Goal: Information Seeking & Learning: Check status

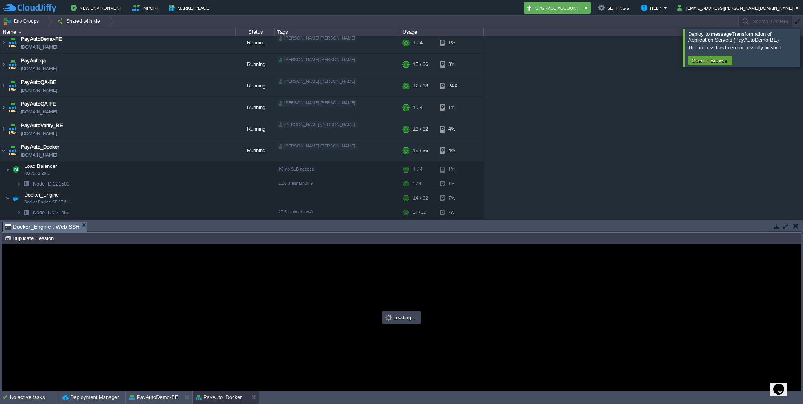
click at [803, 51] on div at bounding box center [813, 48] width 0 height 38
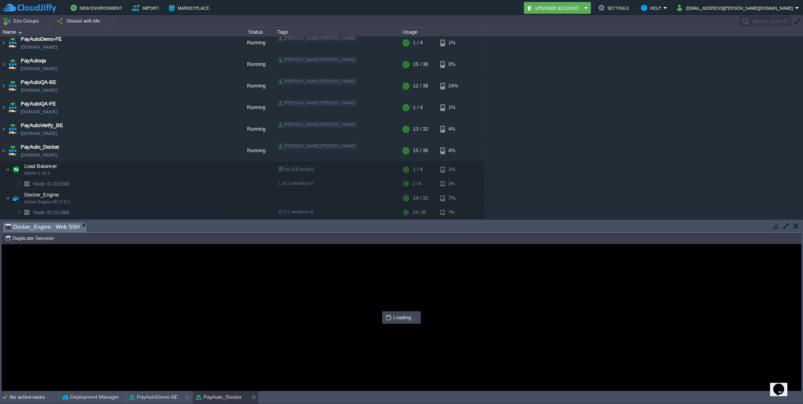
click at [481, 297] on div at bounding box center [401, 317] width 799 height 146
type input "#000000"
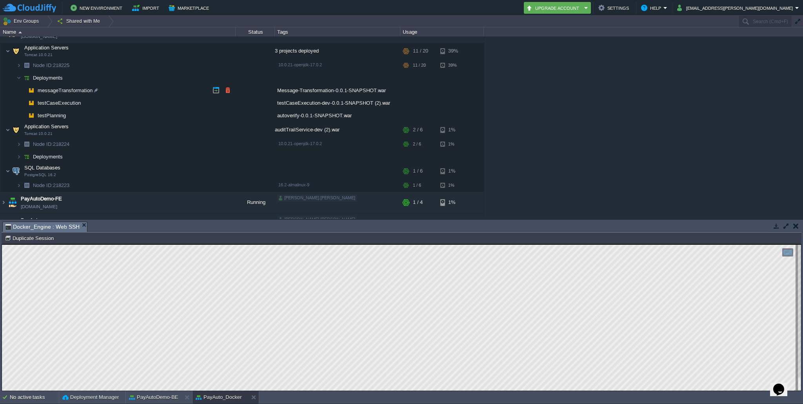
scroll to position [63, 0]
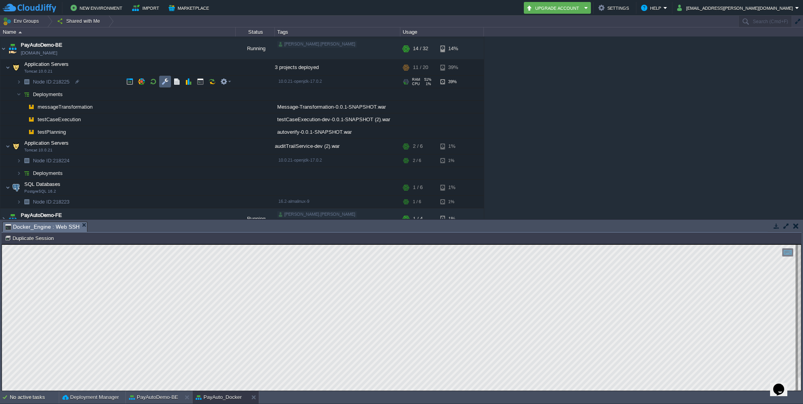
click at [161, 81] on td at bounding box center [165, 82] width 12 height 12
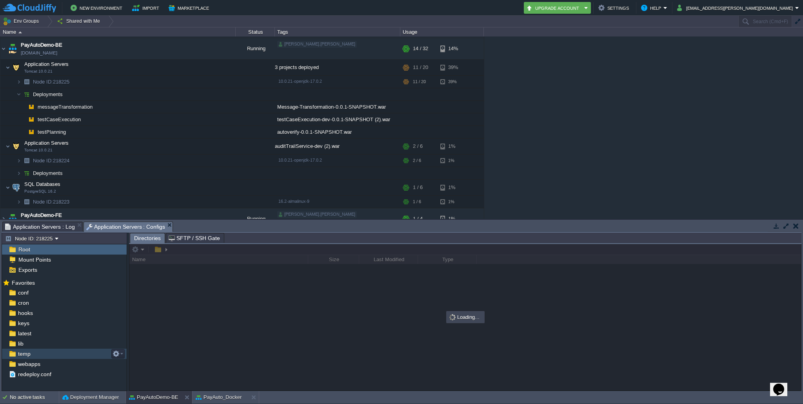
click at [15, 355] on img at bounding box center [12, 354] width 8 height 10
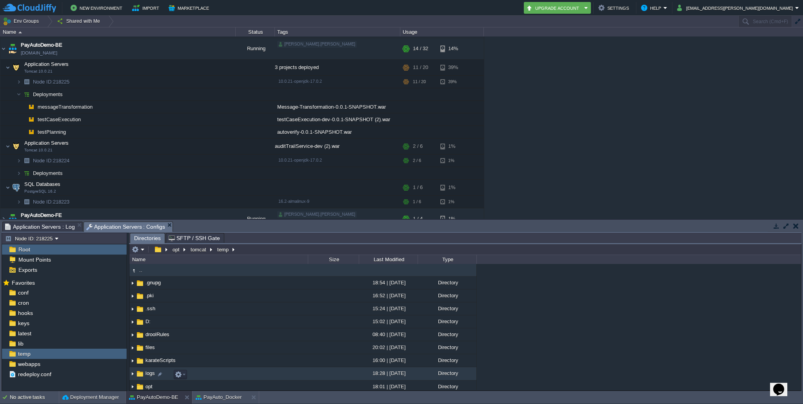
click at [132, 375] on img at bounding box center [132, 374] width 6 height 12
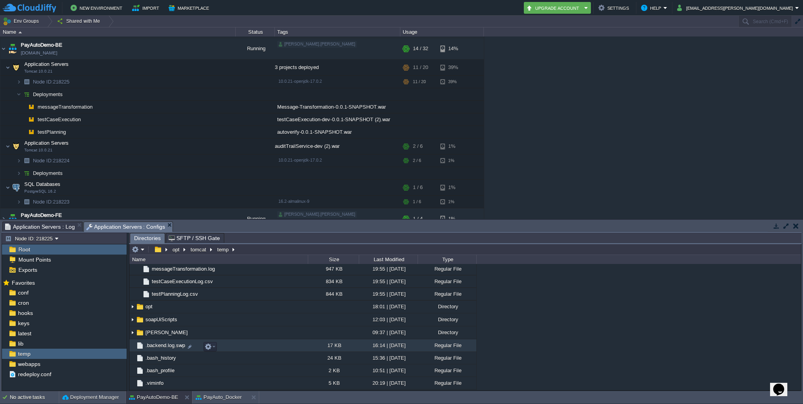
scroll to position [1245, 0]
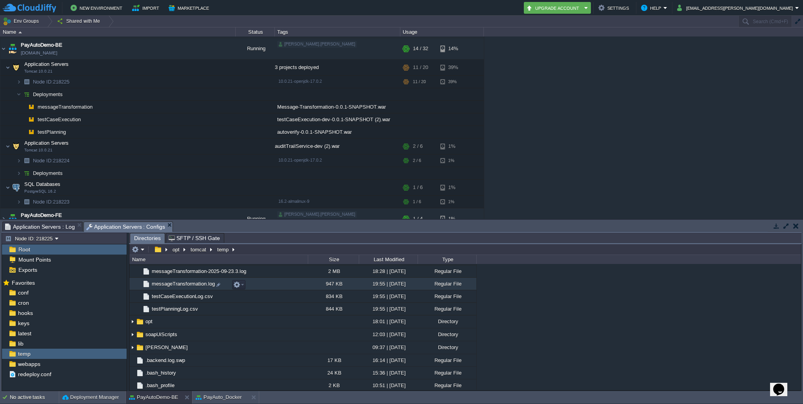
click at [180, 285] on span "messageTransformation.log" at bounding box center [184, 283] width 66 height 7
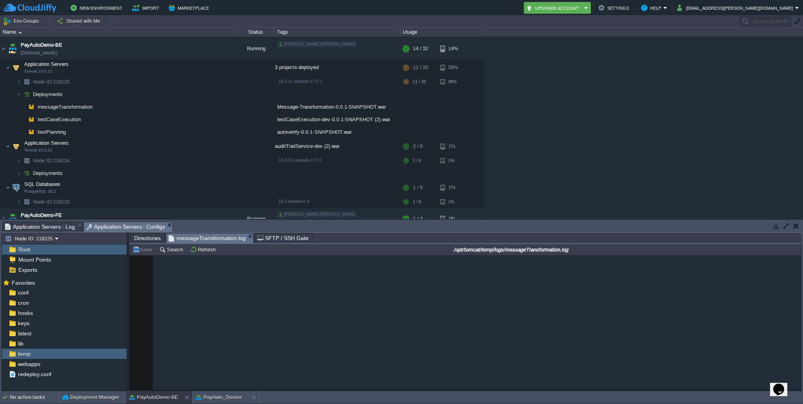
scroll to position [2351, 0]
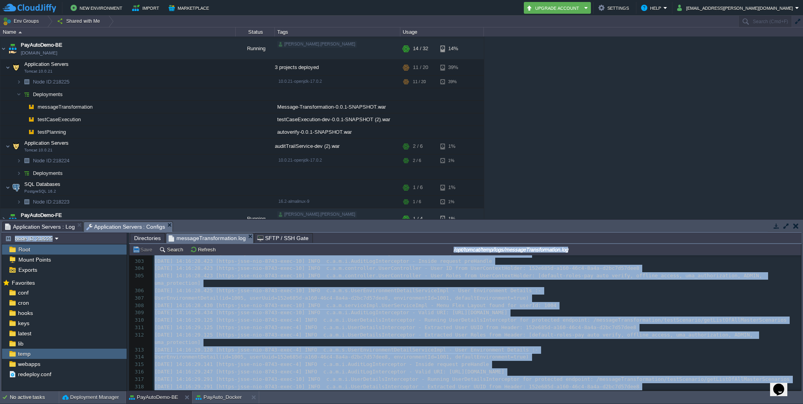
drag, startPoint x: 802, startPoint y: 266, endPoint x: 802, endPoint y: 410, distance: 144.3
click at [802, 404] on html "New Environment Import Marketplace Bonus ₹0.00 Upgrade Account Settings Help [E…" at bounding box center [401, 202] width 803 height 404
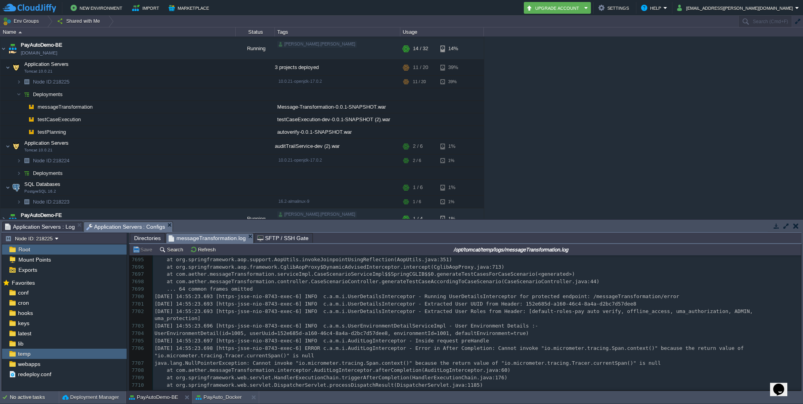
scroll to position [0, 0]
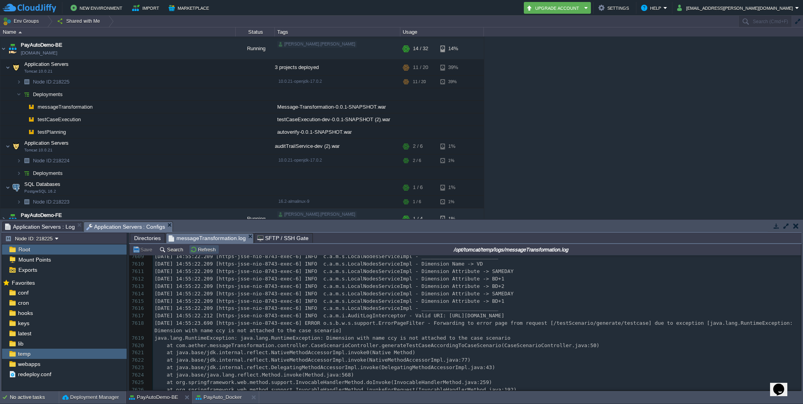
click at [198, 250] on button "Refresh" at bounding box center [204, 249] width 28 height 7
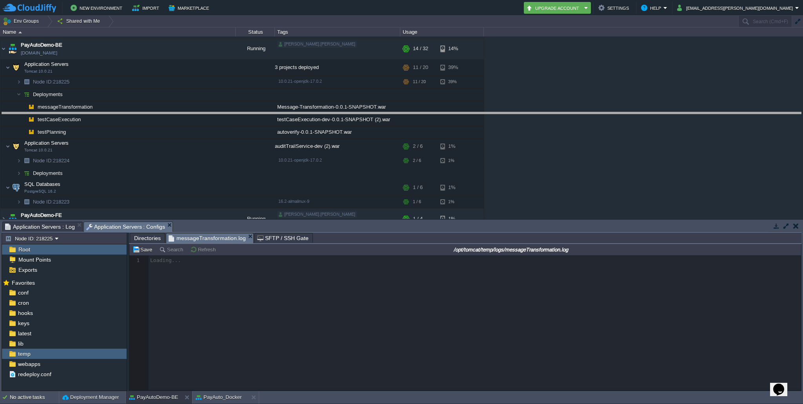
drag, startPoint x: 451, startPoint y: 222, endPoint x: 457, endPoint y: 108, distance: 114.7
click at [457, 108] on body "New Environment Import Marketplace Bonus ₹0.00 Upgrade Account Settings Help [E…" at bounding box center [401, 202] width 803 height 404
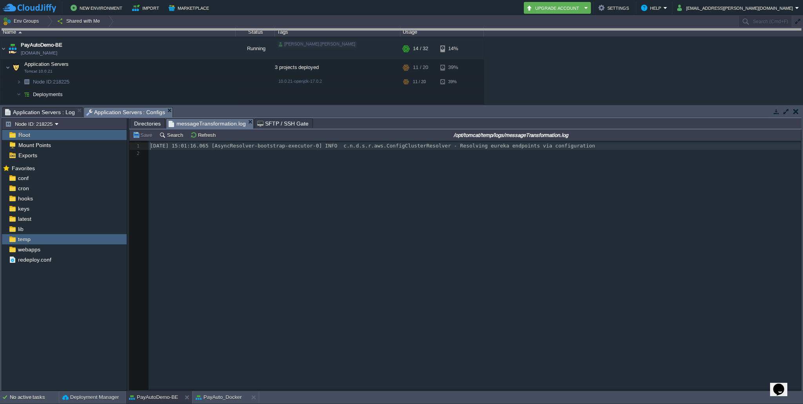
drag, startPoint x: 457, startPoint y: 108, endPoint x: 459, endPoint y: 26, distance: 81.6
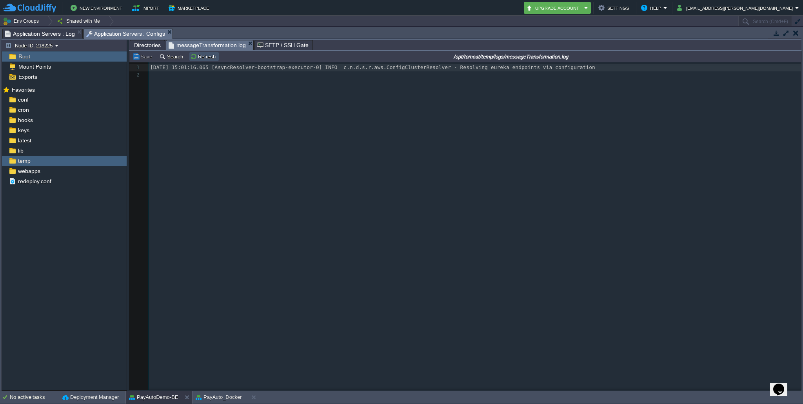
click at [201, 56] on button "Refresh" at bounding box center [204, 56] width 28 height 7
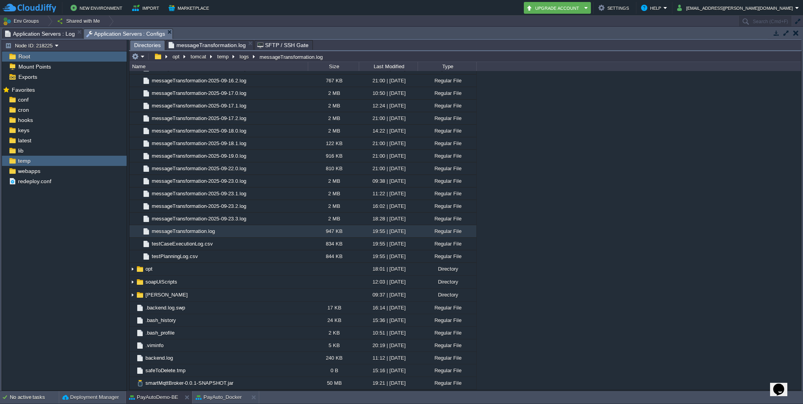
click at [143, 46] on span "Directories" at bounding box center [147, 45] width 27 height 10
click at [192, 231] on span "messageTransformation.log" at bounding box center [184, 231] width 66 height 7
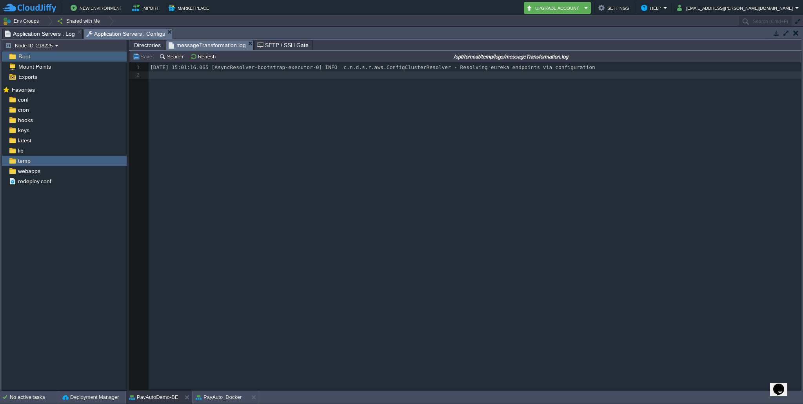
drag, startPoint x: 234, startPoint y: 153, endPoint x: 150, endPoint y: 72, distance: 116.2
click at [150, 72] on div "xxxxxxxxxx 1 [DATE] 15:01:16.065 [AsyncResolver-bootstrap-executor-0] INFO c.n.…" at bounding box center [471, 231] width 684 height 339
click at [182, 67] on div "xxxxxxxxxx 1 [DATE] 15:01:16.065 [AsyncResolver-bootstrap-executor-0] INFO c.n.…" at bounding box center [476, 71] width 655 height 15
type textarea "[DATE] 15:01:16.065 [AsyncResolver-bootstrap-executor-0] INFO c.n.d.s.r.aws.Con…"
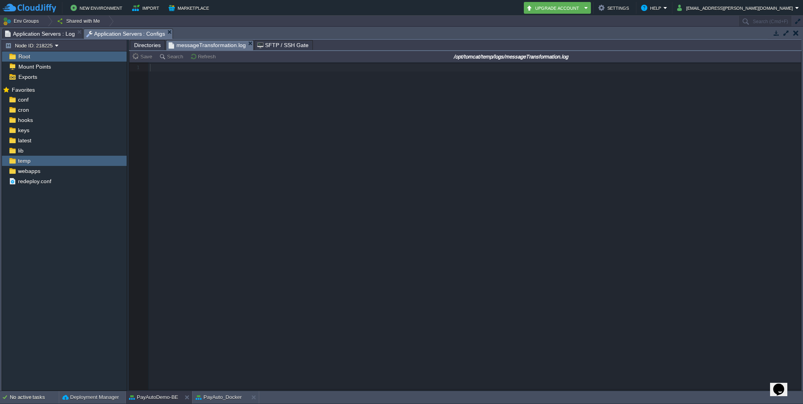
click at [151, 46] on span "Directories" at bounding box center [147, 44] width 27 height 9
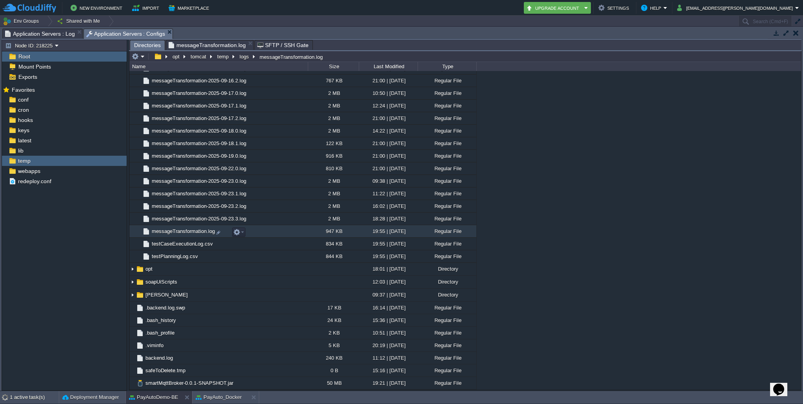
click at [190, 234] on span "messageTransformation.log" at bounding box center [184, 231] width 66 height 7
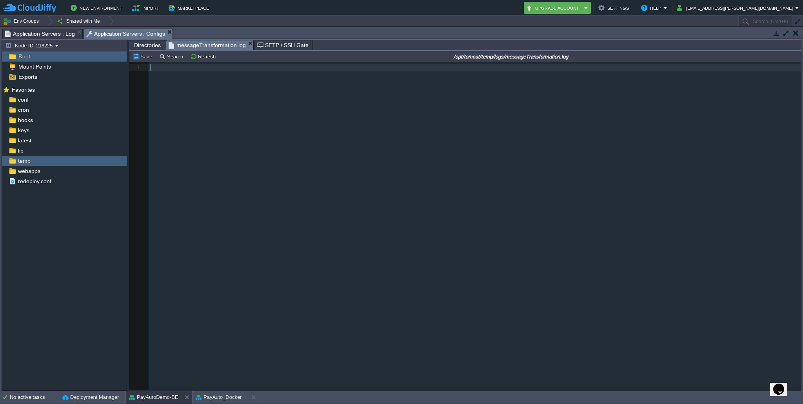
click at [215, 173] on div "x 1 ​ 7626 at org.springframework.web.method.support.InvocableHandlerMethod.inv…" at bounding box center [471, 231] width 684 height 339
click at [465, 275] on div "x 1 ​ 7626 at org.springframework.web.method.support.InvocableHandlerMethod.inv…" at bounding box center [471, 231] width 684 height 339
click at [206, 58] on button "Refresh" at bounding box center [204, 56] width 28 height 7
